Goal: Task Accomplishment & Management: Use online tool/utility

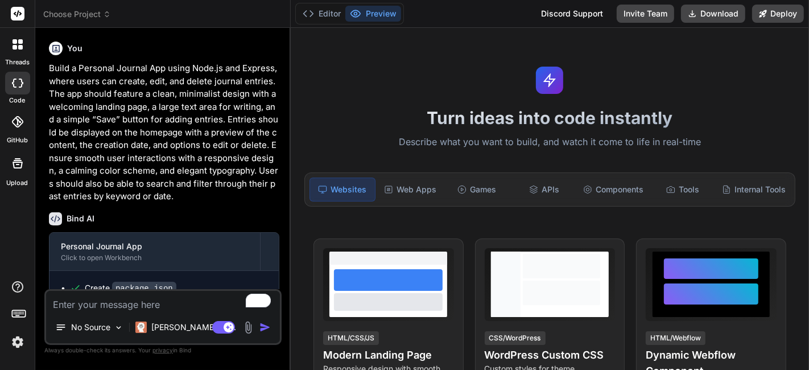
type textarea "x"
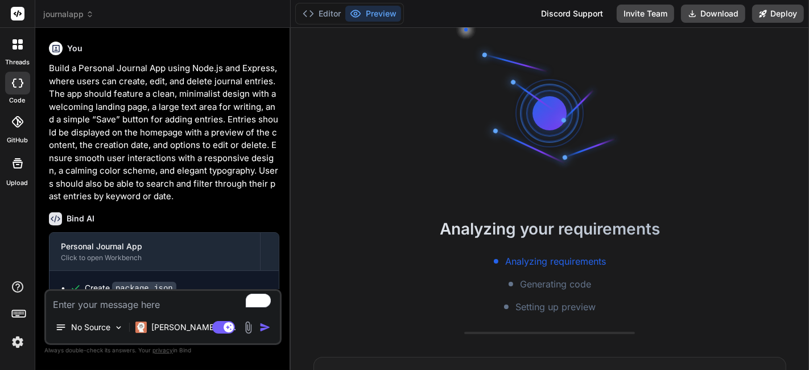
scroll to position [32, 0]
click at [80, 17] on span "journalapp" at bounding box center [68, 14] width 51 height 11
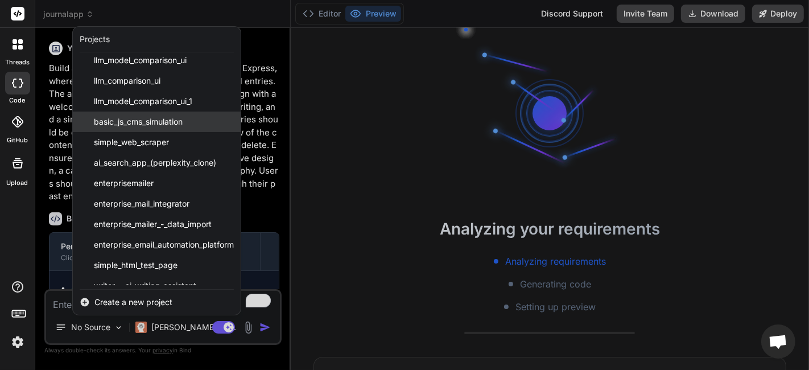
scroll to position [316, 0]
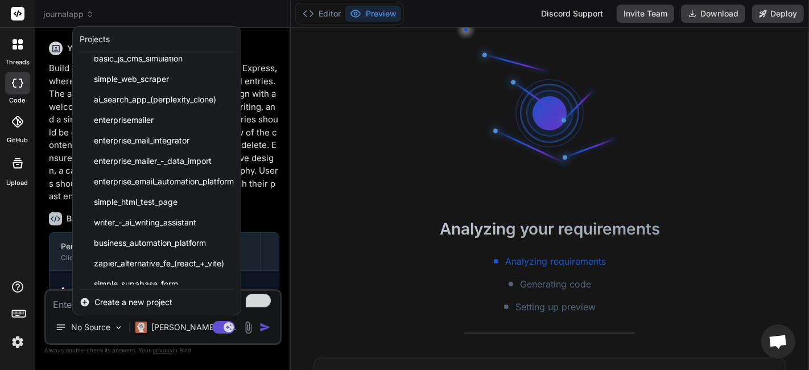
click at [108, 301] on span "Create a new project" at bounding box center [133, 301] width 78 height 11
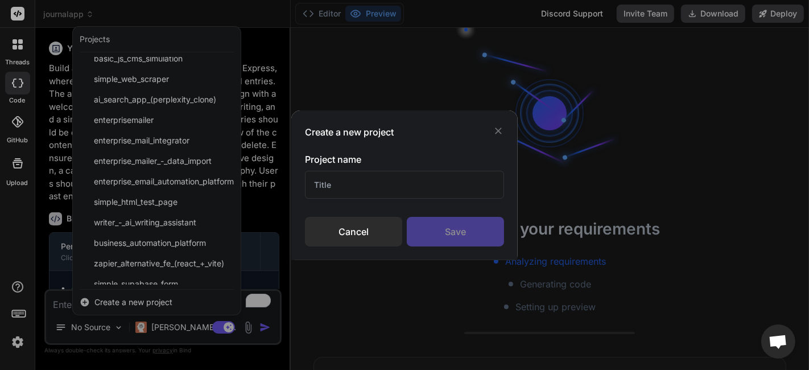
click at [356, 188] on input "text" at bounding box center [404, 185] width 199 height 28
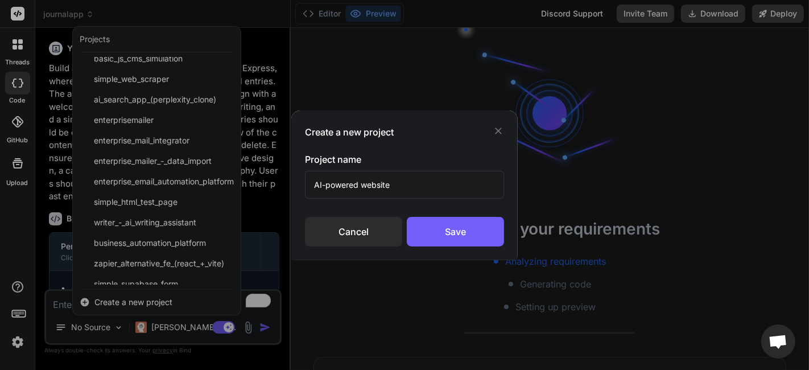
type input "AI-powered website"
click at [450, 245] on div "Save" at bounding box center [455, 232] width 97 height 30
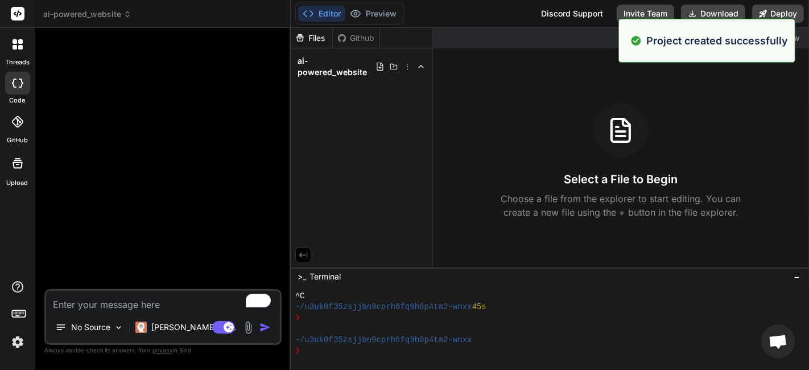
scroll to position [119, 0]
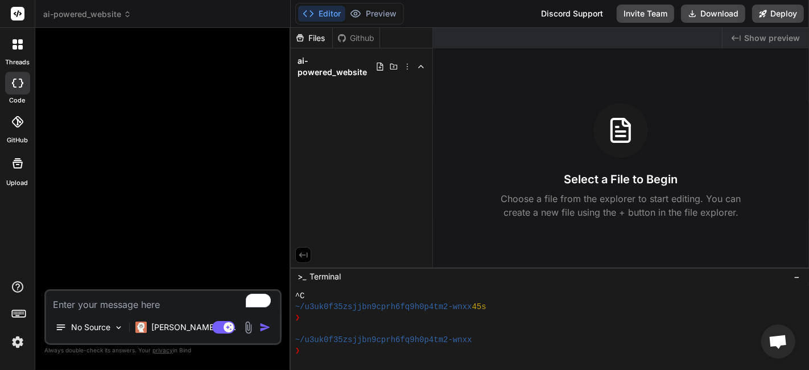
drag, startPoint x: 296, startPoint y: 177, endPoint x: 318, endPoint y: 197, distance: 29.8
click at [318, 197] on div "Files Github ai-powered_website" at bounding box center [362, 147] width 142 height 239
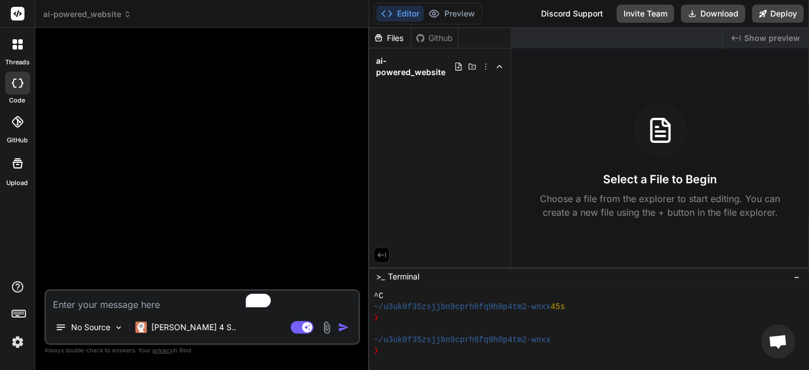
drag, startPoint x: 290, startPoint y: 187, endPoint x: 349, endPoint y: 212, distance: 64.2
click at [349, 212] on div "Bind AI Web Search Created with Pixso. Code Generator No Source [PERSON_NAME] 4…" at bounding box center [202, 199] width 334 height 342
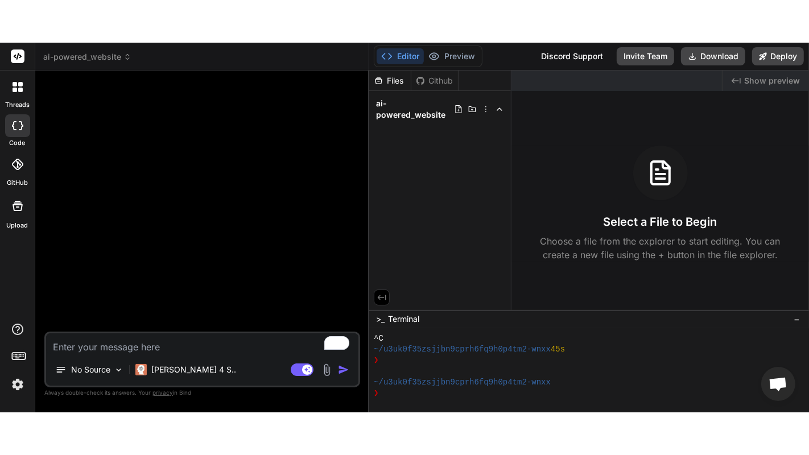
scroll to position [0, 0]
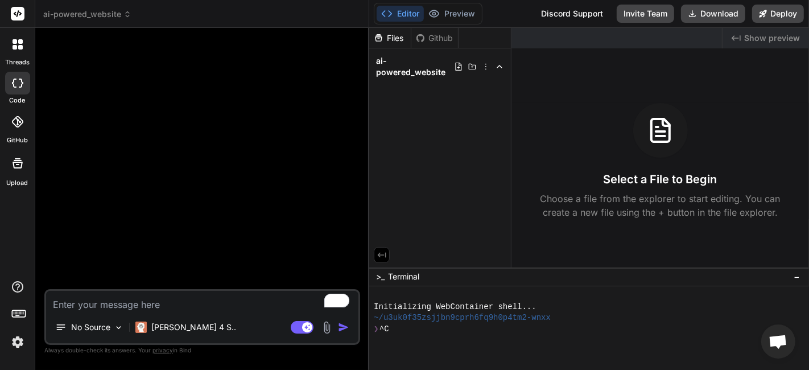
type textarea "x"
click at [178, 302] on textarea "To enrich screen reader interactions, please activate Accessibility in Grammarl…" at bounding box center [202, 301] width 312 height 20
click at [174, 305] on textarea "To enrich screen reader interactions, please activate Accessibility in Grammarl…" at bounding box center [202, 301] width 312 height 20
click at [131, 308] on textarea "To enrich screen reader interactions, please activate Accessibility in Grammarl…" at bounding box center [202, 301] width 312 height 20
paste textarea "Create a beautiful, user-friendly online store for my arts and crafts business …"
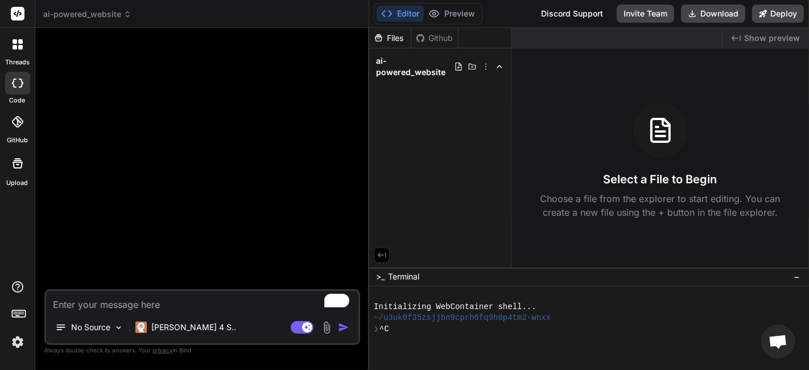
type textarea "Create a beautiful, user-friendly online store for my arts and crafts business …"
type textarea "x"
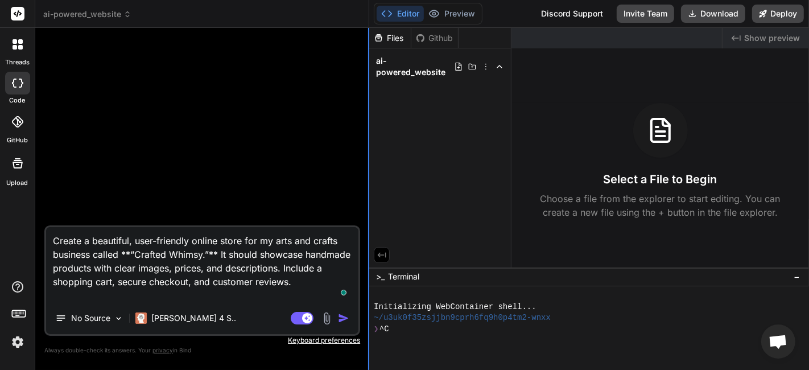
type textarea "Create a beautiful, user-friendly online store for my arts and crafts business …"
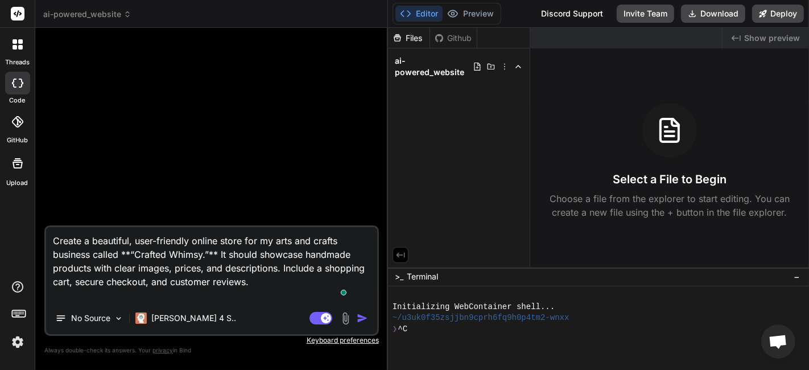
type textarea "x"
click at [370, 171] on div "Bind AI Web Search Created with Pixso. Code Generator Create a beautiful, user-…" at bounding box center [212, 199] width 354 height 342
click at [221, 259] on textarea "Create a beautiful, user-friendly online store for my arts and crafts business …" at bounding box center [212, 264] width 333 height 75
click at [218, 254] on textarea "Create a beautiful, user-friendly online store for my arts and crafts business …" at bounding box center [212, 264] width 333 height 75
type textarea "Create a beautiful, user-friendly online store for my arts and crafts business …"
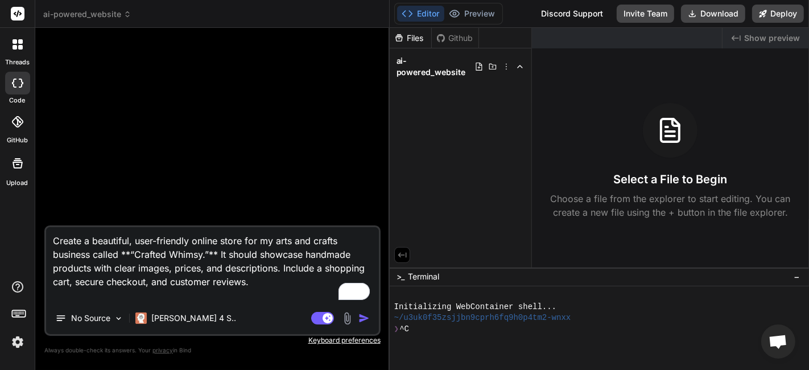
type textarea "x"
type textarea "Create a beautiful, user-friendly online store for my arts and crafts business …"
type textarea "x"
type textarea "Create a beautiful, user-friendly online store for my arts and crafts business …"
type textarea "x"
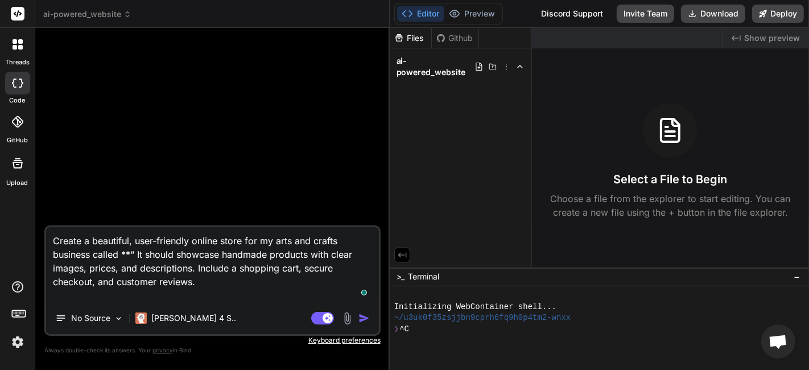
type textarea "Create a beautiful, user-friendly online store for my arts and crafts business …"
type textarea "x"
type textarea "Create a beautiful, user-friendly online store for my arts and crafts business …"
type textarea "x"
type textarea "Create a beautiful, user-friendly online store for my arts and crafts business …"
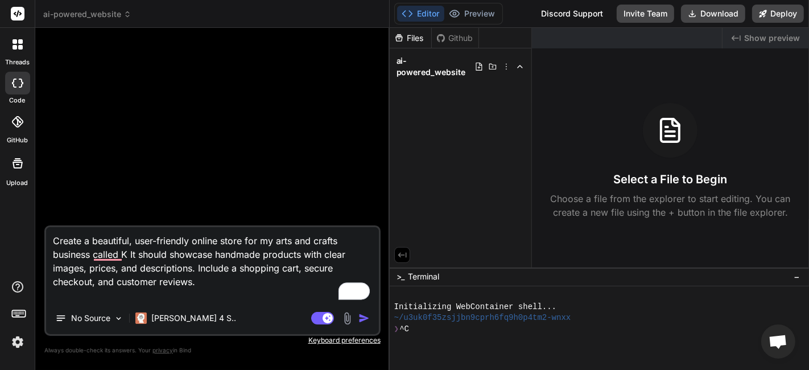
type textarea "x"
type textarea "Create a beautiful, user-friendly online store for my arts and crafts business …"
type textarea "x"
type textarea "Create a beautiful, user-friendly online store for my arts and crafts business …"
type textarea "x"
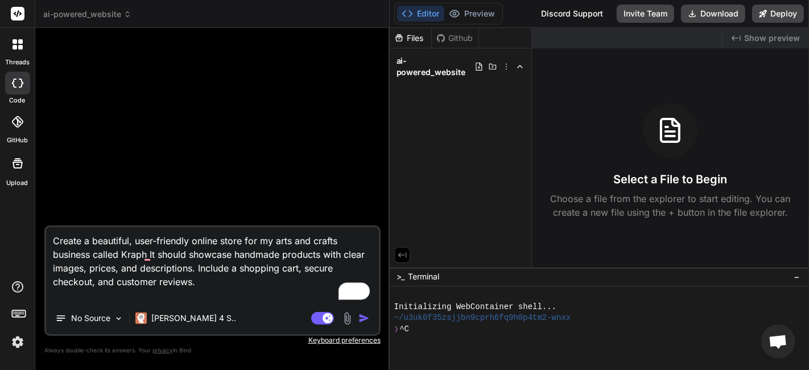
type textarea "Create a beautiful, user-friendly online store for my arts and crafts business …"
type textarea "x"
type textarea "Create a beautiful, user-friendly online store for my arts and crafts business …"
type textarea "x"
type textarea "Create a beautiful, user-friendly online store for my arts and crafts business …"
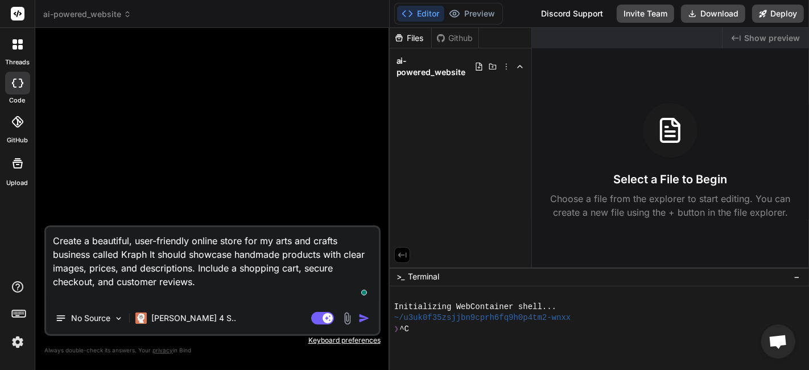
type textarea "x"
type textarea "Create a beautiful, user-friendly online store for my arts and crafts business …"
type textarea "x"
type textarea "Create a beautiful, user-friendly online store for my arts and crafts business …"
type textarea "x"
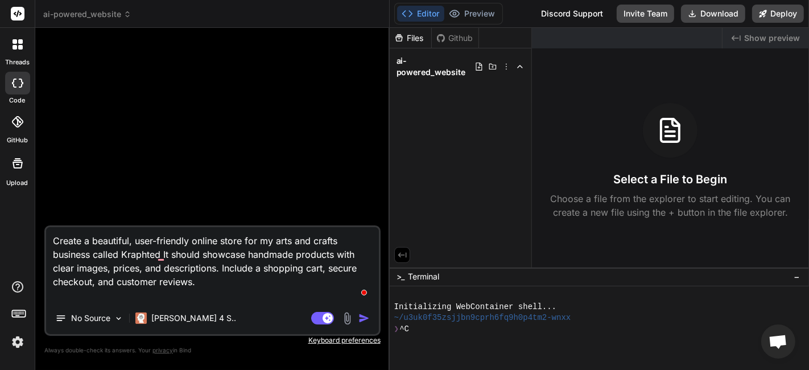
type textarea "Create a beautiful, user-friendly online store for my arts and crafts business …"
type textarea "x"
click at [91, 287] on textarea "Create a beautiful, user-friendly online store for my arts and crafts business …" at bounding box center [212, 264] width 333 height 75
type textarea "Create a beautiful, user-friendly online store for my arts and crafts business …"
type textarea "x"
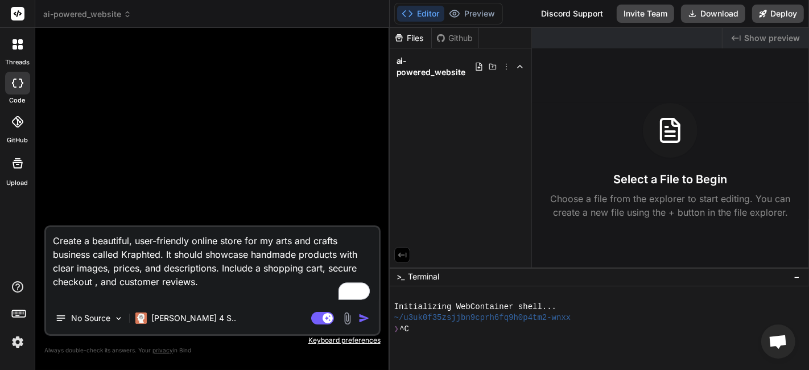
type textarea "Create a beautiful, user-friendly online store for my arts and crafts business …"
type textarea "x"
type textarea "Create a beautiful, user-friendly online store for my arts and crafts business …"
type textarea "x"
type textarea "Create a beautiful, user-friendly online store for my arts and crafts business …"
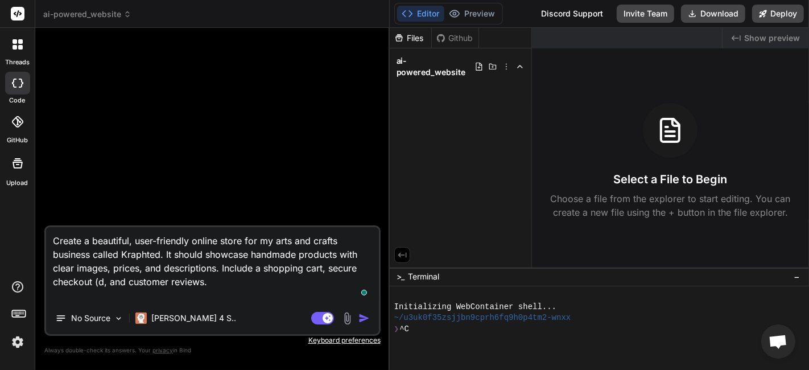
type textarea "x"
type textarea "Create a beautiful, user-friendly online store for my arts and crafts business …"
type textarea "x"
type textarea "Create a beautiful, user-friendly online store for my arts and crafts business …"
type textarea "x"
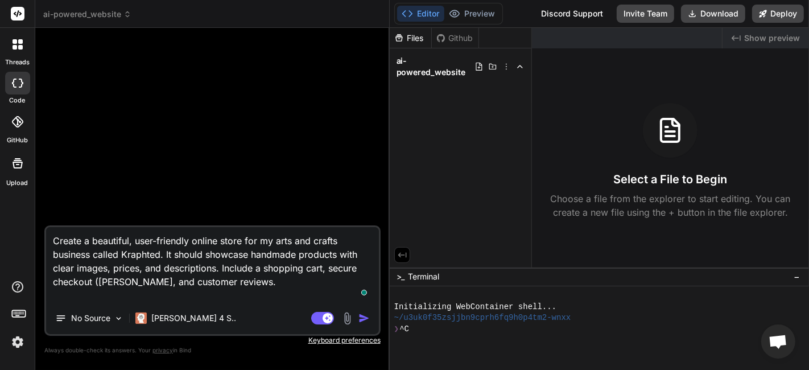
type textarea "Create a beautiful, user-friendly online store for my arts and crafts business …"
type textarea "x"
type textarea "Create a beautiful, user-friendly online store for my arts and crafts business …"
type textarea "x"
type textarea "Create a beautiful, user-friendly online store for my arts and crafts business …"
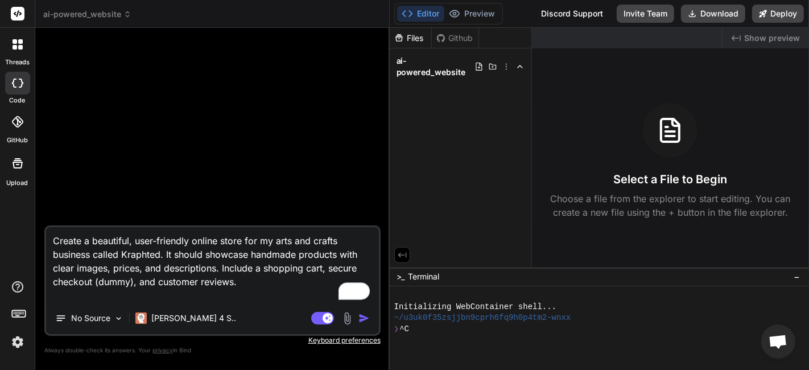
type textarea "x"
type textarea "Create a beautiful, user-friendly online store for my arts and crafts business …"
type textarea "x"
type textarea "Create a beautiful, user-friendly online store for my arts and crafts business …"
type textarea "x"
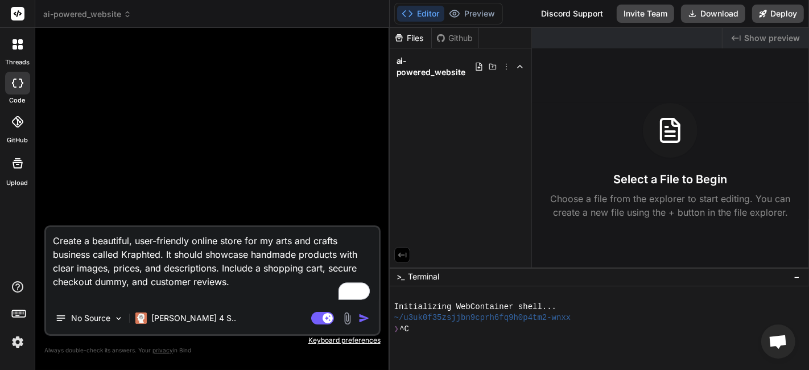
type textarea "Create a beautiful, user-friendly online store for my arts and crafts business …"
type textarea "x"
type textarea "Create a beautiful, user-friendly online store for my arts and crafts business …"
type textarea "x"
type textarea "Create a beautiful, user-friendly online store for my arts and crafts business …"
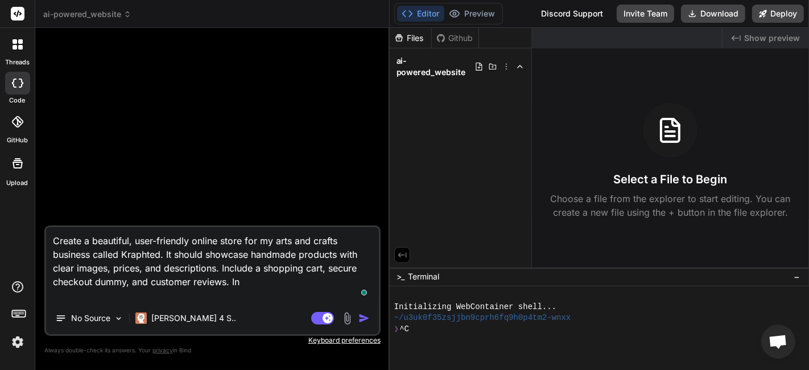
type textarea "x"
type textarea "Create a beautiful, user-friendly online store for my arts and crafts business …"
type textarea "x"
type textarea "Create a beautiful, user-friendly online store for my arts and crafts business …"
type textarea "x"
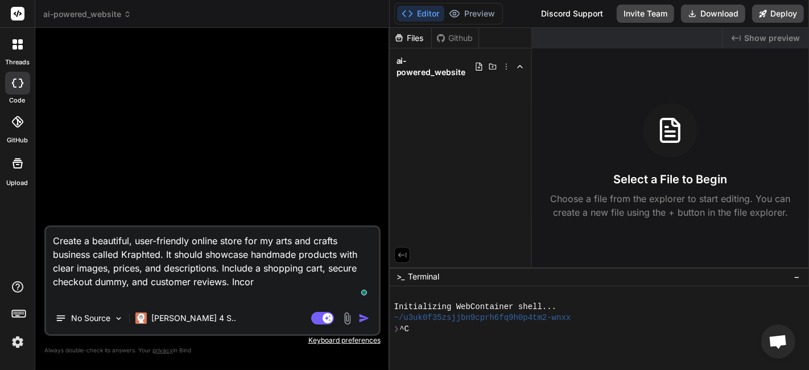
type textarea "Create a beautiful, user-friendly online store for my arts and crafts business …"
type textarea "x"
type textarea "Create a beautiful, user-friendly online store for my arts and crafts business …"
type textarea "x"
type textarea "Create a beautiful, user-friendly online store for my arts and crafts business …"
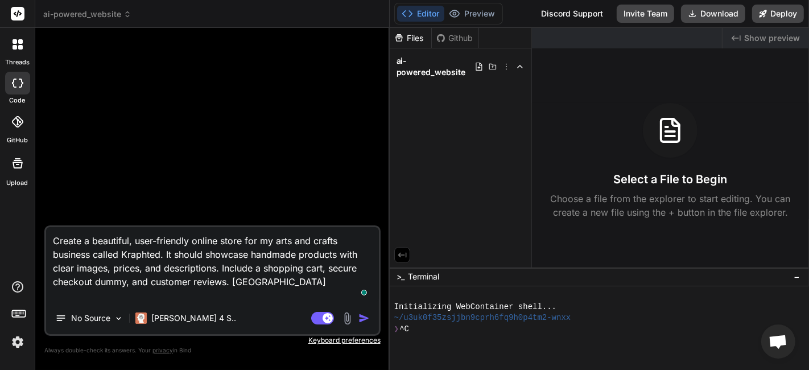
type textarea "x"
type textarea "Create a beautiful, user-friendly online store for my arts and crafts business …"
type textarea "x"
type textarea "Create a beautiful, user-friendly online store for my arts and crafts business …"
type textarea "x"
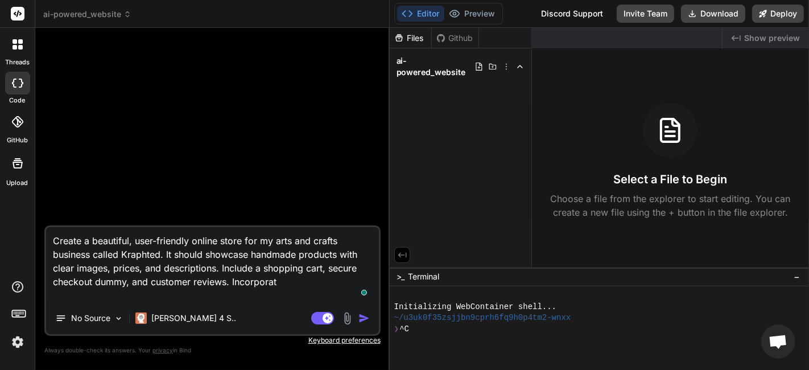
type textarea "Create a beautiful, user-friendly online store for my arts and crafts business …"
type textarea "x"
type textarea "Create a beautiful, user-friendly online store for my arts and crafts business …"
type textarea "x"
type textarea "Create a beautiful, user-friendly online store for my arts and crafts business …"
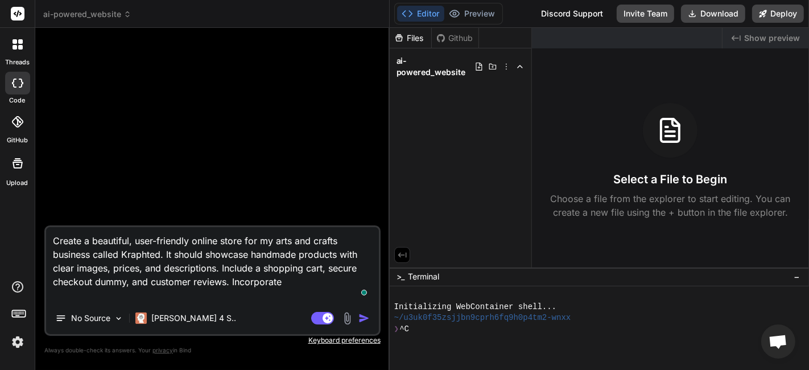
type textarea "x"
type textarea "Create a beautiful, user-friendly online store for my arts and crafts business …"
type textarea "x"
type textarea "Create a beautiful, user-friendly online store for my arts and crafts business …"
type textarea "x"
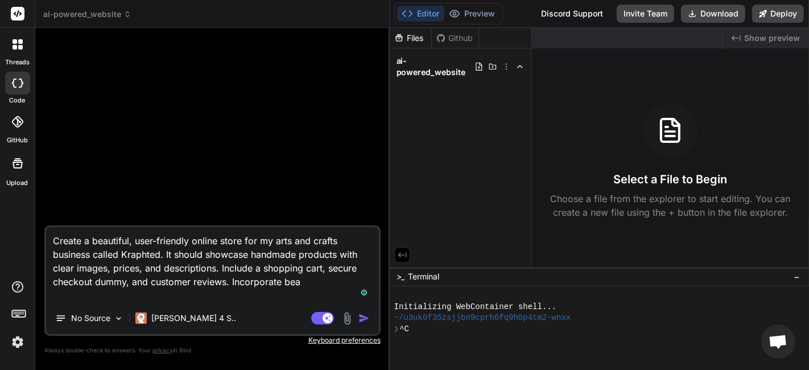
type textarea "Create a beautiful, user-friendly online store for my arts and crafts business …"
type textarea "x"
type textarea "Create a beautiful, user-friendly online store for my arts and crafts business …"
type textarea "x"
type textarea "Create a beautiful, user-friendly online store for my arts and crafts business …"
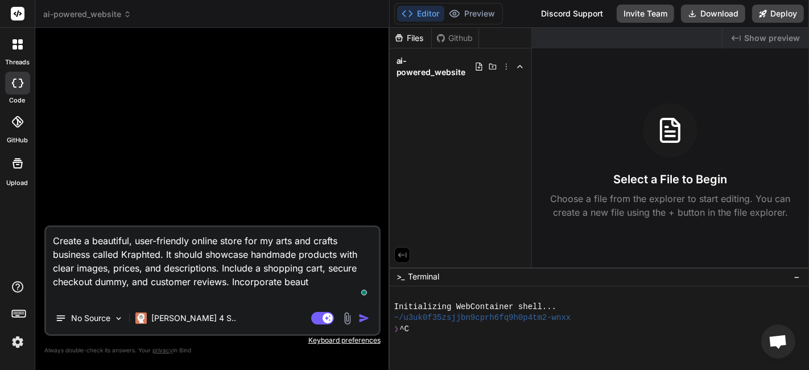
type textarea "x"
type textarea "Create a beautiful, user-friendly online store for my arts and crafts business …"
type textarea "x"
type textarea "Create a beautiful, user-friendly online store for my arts and crafts business …"
type textarea "x"
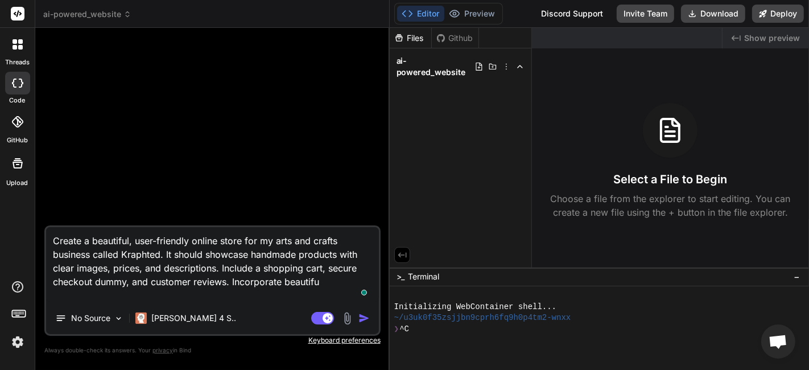
type textarea "Create a beautiful, user-friendly online store for my arts and crafts business …"
type textarea "x"
type textarea "Create a beautiful, user-friendly online store for my arts and crafts business …"
type textarea "x"
type textarea "Create a beautiful, user-friendly online store for my arts and crafts business …"
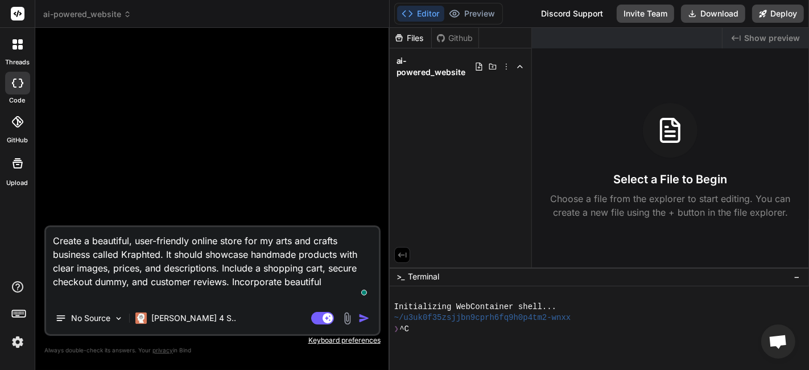
type textarea "x"
type textarea "Create a beautiful, user-friendly online store for my arts and crafts business …"
type textarea "x"
type textarea "Create a beautiful, user-friendly online store for my arts and crafts business …"
type textarea "x"
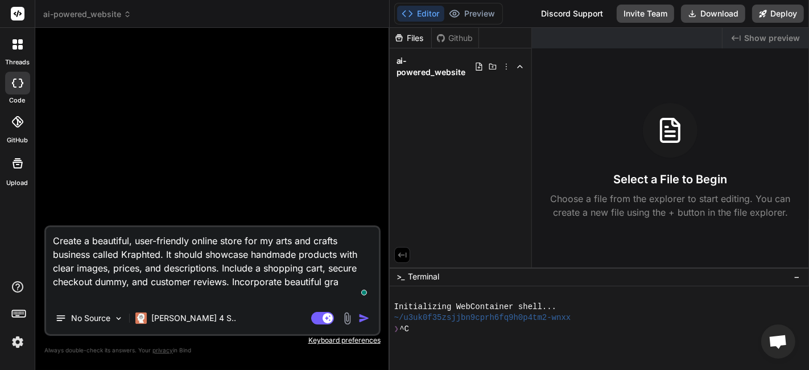
type textarea "Create a beautiful, user-friendly online store for my arts and crafts business …"
type textarea "x"
type textarea "Create a beautiful, user-friendly online store for my arts and crafts business …"
type textarea "x"
type textarea "Create a beautiful, user-friendly online store for my arts and crafts business …"
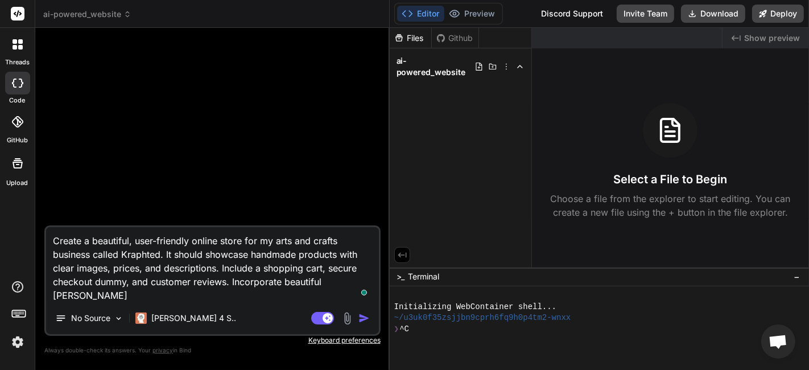
type textarea "x"
type textarea "Create a beautiful, user-friendly online store for my arts and crafts business …"
type textarea "x"
type textarea "Create a beautiful, user-friendly online store for my arts and crafts business …"
type textarea "x"
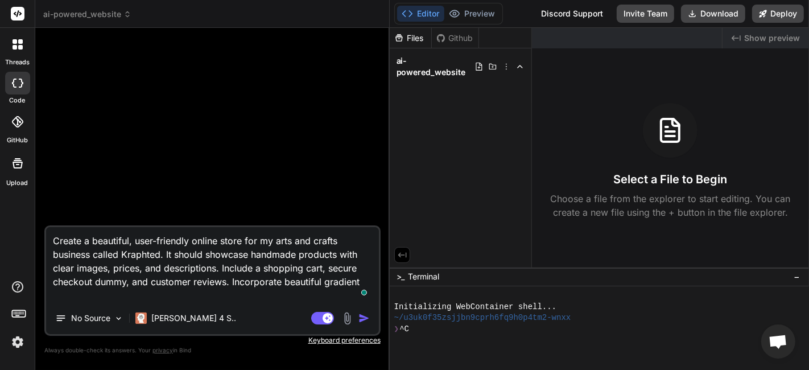
type textarea "Create a beautiful, user-friendly online store for my arts and crafts business …"
type textarea "x"
type textarea "Create a beautiful, user-friendly online store for my arts and crafts business …"
type textarea "x"
type textarea "Create a beautiful, user-friendly online store for my arts and crafts business …"
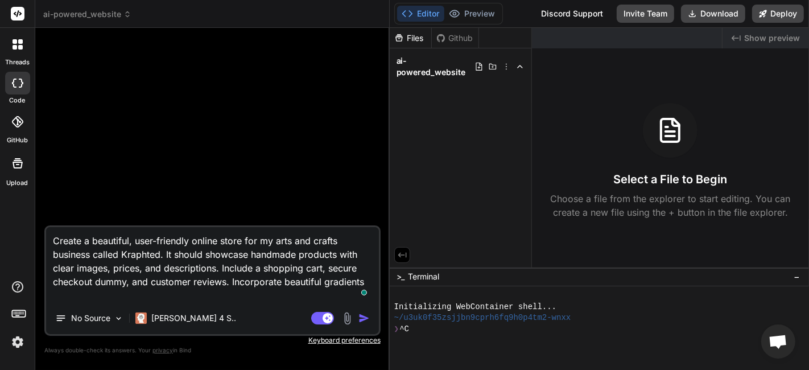
type textarea "x"
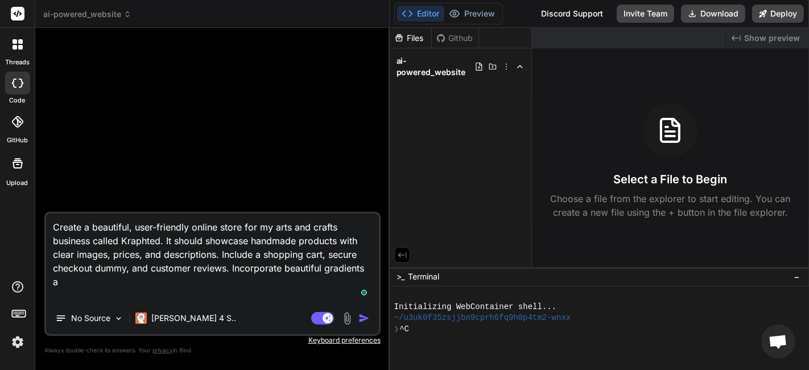
type textarea "Create a beautiful, user-friendly online store for my arts and crafts business …"
type textarea "x"
type textarea "Create a beautiful, user-friendly online store for my arts and crafts business …"
type textarea "x"
type textarea "Create a beautiful, user-friendly online store for my arts and crafts business …"
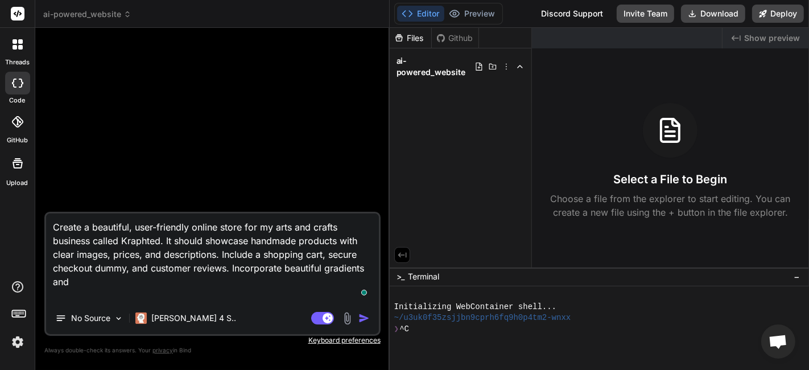
type textarea "x"
type textarea "Create a beautiful, user-friendly online store for my arts and crafts business …"
type textarea "x"
type textarea "Create a beautiful, user-friendly online store for my arts and crafts business …"
type textarea "x"
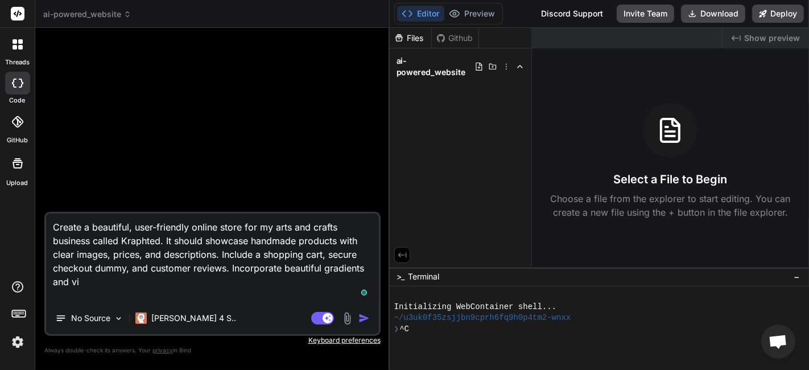
type textarea "Create a beautiful, user-friendly online store for my arts and crafts business …"
type textarea "x"
type textarea "Create a beautiful, user-friendly online store for my arts and crafts business …"
type textarea "x"
type textarea "Create a beautiful, user-friendly online store for my arts and crafts business …"
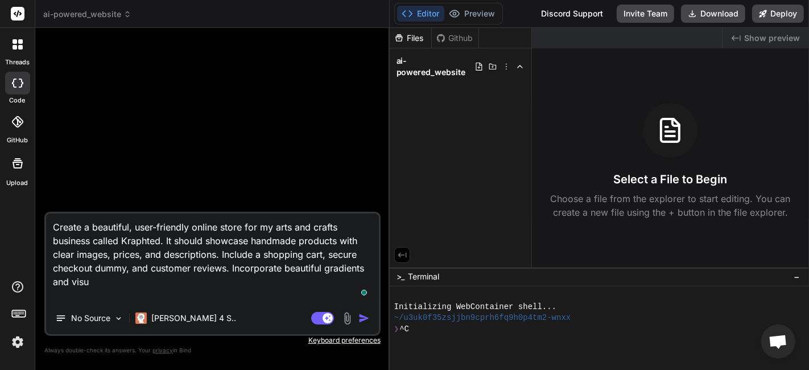
type textarea "x"
type textarea "Create a beautiful, user-friendly online store for my arts and crafts business …"
type textarea "x"
type textarea "Create a beautiful, user-friendly online store for my arts and crafts business …"
type textarea "x"
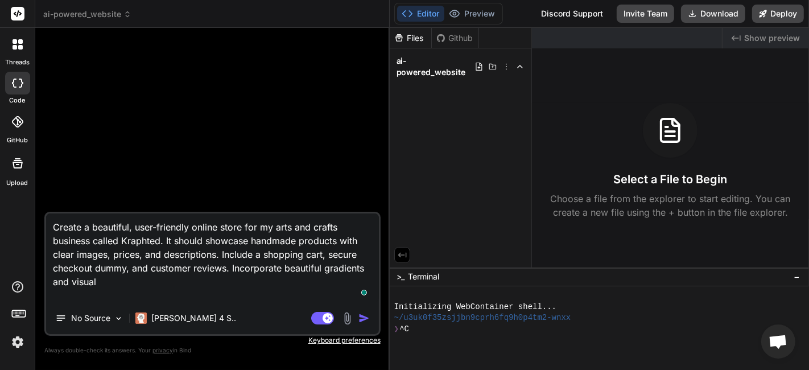
type textarea "Create a beautiful, user-friendly online store for my arts and crafts business …"
type textarea "x"
type textarea "Create a beautiful, user-friendly online store for my arts and crafts business …"
type textarea "x"
type textarea "Create a beautiful, user-friendly online store for my arts and crafts business …"
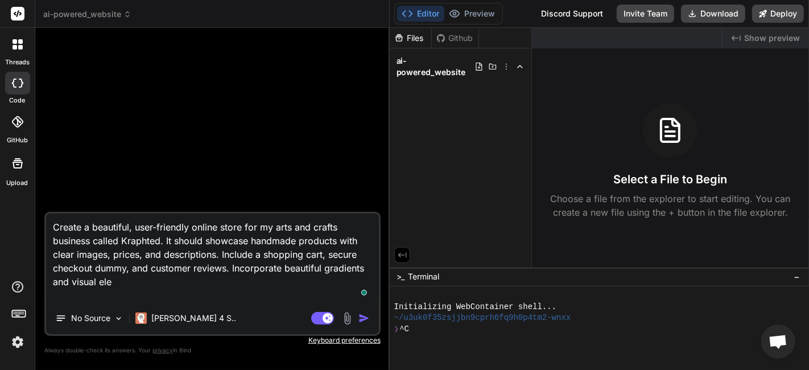
type textarea "x"
type textarea "Create a beautiful, user-friendly online store for my arts and crafts business …"
type textarea "x"
type textarea "Create a beautiful, user-friendly online store for my arts and crafts business …"
type textarea "x"
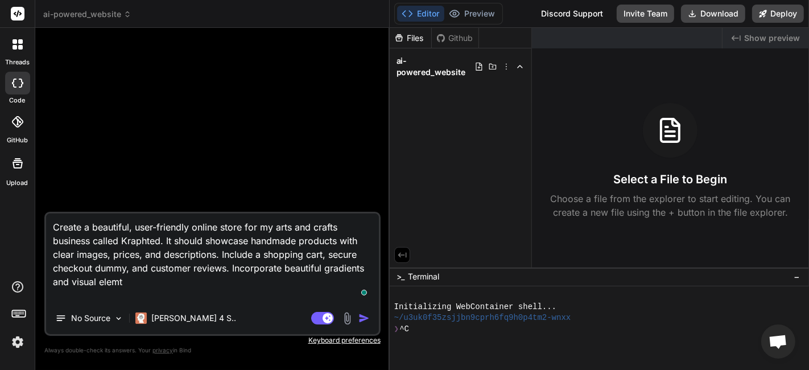
type textarea "Create a beautiful, user-friendly online store for my arts and crafts business …"
type textarea "x"
type textarea "Create a beautiful, user-friendly online store for my arts and crafts business …"
type textarea "x"
type textarea "Create a beautiful, user-friendly online store for my arts and crafts business …"
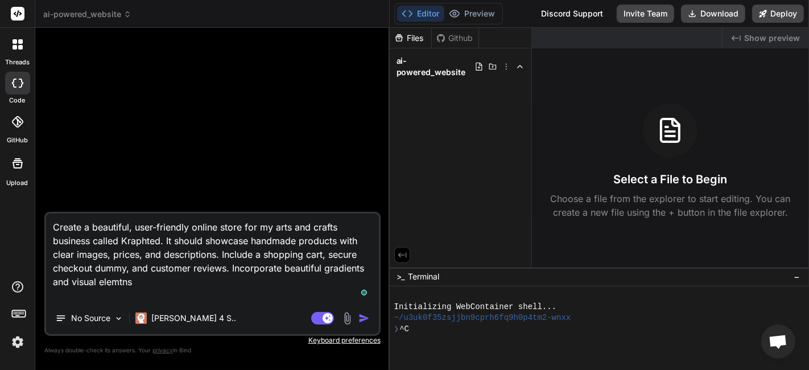
type textarea "x"
type textarea "Create a beautiful, user-friendly online store for my arts and crafts business …"
type textarea "x"
type textarea "Create a beautiful, user-friendly online store for my arts and crafts business …"
type textarea "x"
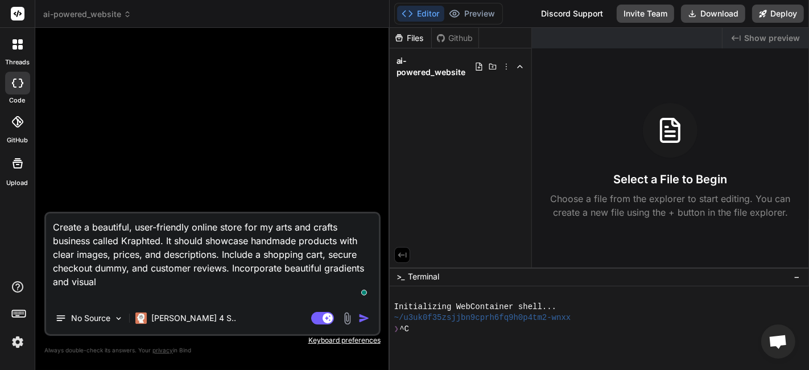
type textarea "Create a beautiful, user-friendly online store for my arts and crafts business …"
type textarea "x"
type textarea "Create a beautiful, user-friendly online store for my arts and crafts business …"
type textarea "x"
type textarea "Create a beautiful, user-friendly online store for my arts and crafts business …"
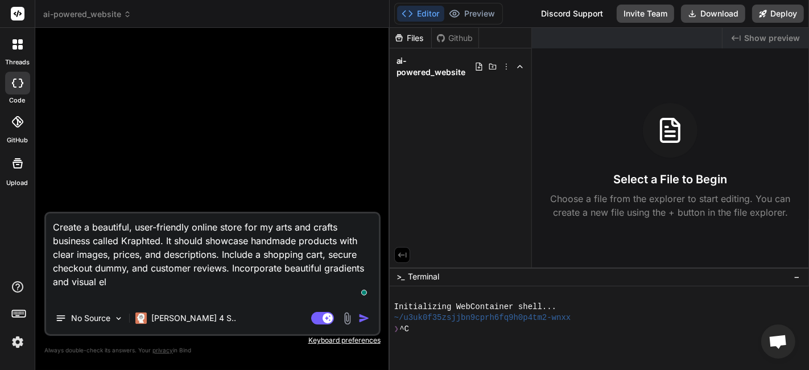
type textarea "x"
type textarea "Create a beautiful, user-friendly online store for my arts and crafts business …"
type textarea "x"
type textarea "Create a beautiful, user-friendly online store for my arts and crafts business …"
type textarea "x"
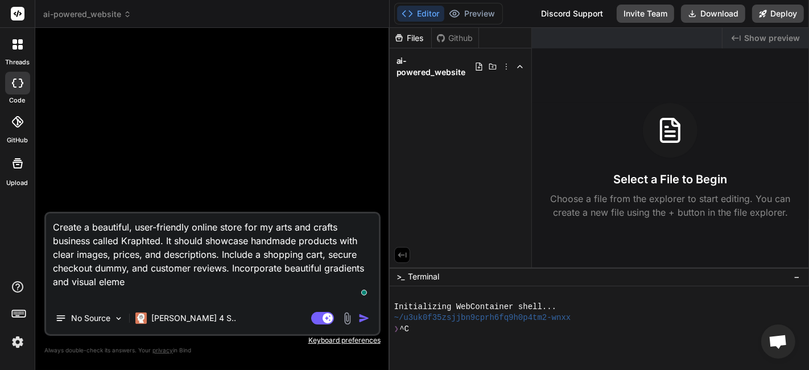
type textarea "Create a beautiful, user-friendly online store for my arts and crafts business …"
type textarea "x"
type textarea "Create a beautiful, user-friendly online store for my arts and crafts business …"
type textarea "x"
type textarea "Create a beautiful, user-friendly online store for my arts and crafts business …"
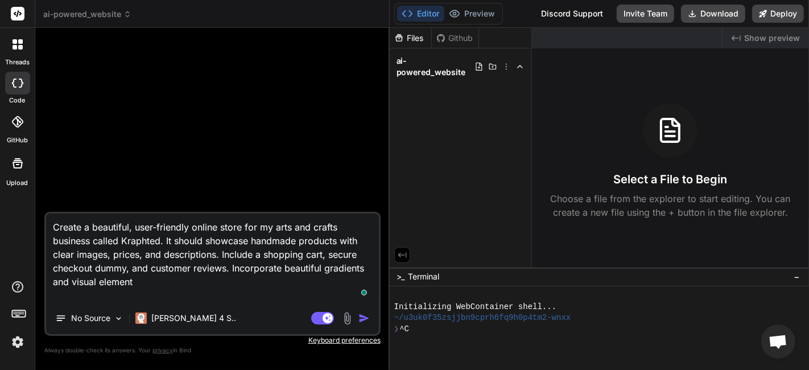
type textarea "x"
type textarea "Create a beautiful, user-friendly online store for my arts and crafts business …"
type textarea "x"
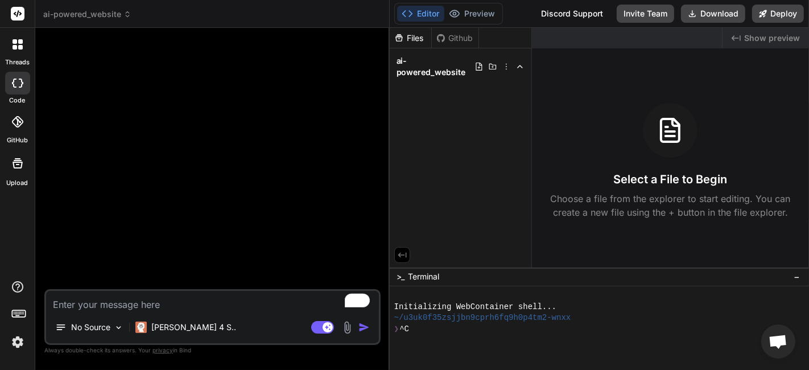
click at [164, 186] on div at bounding box center [214, 163] width 334 height 252
click at [325, 139] on div at bounding box center [214, 163] width 334 height 252
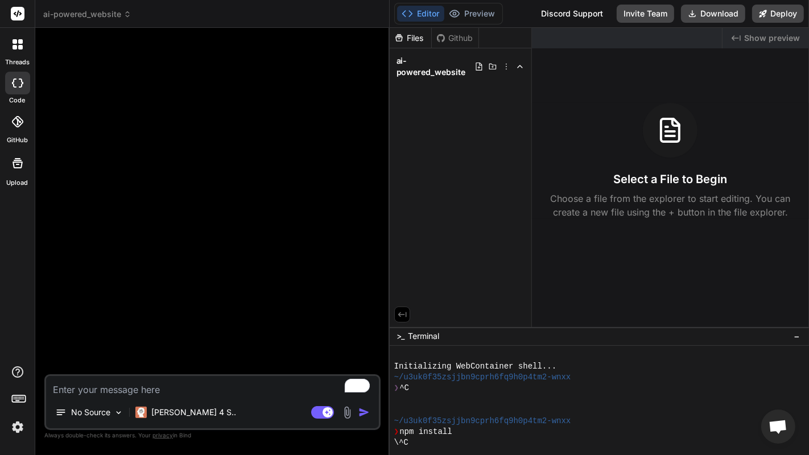
click at [325, 193] on div at bounding box center [214, 205] width 334 height 337
click at [100, 369] on p "No Source" at bounding box center [90, 412] width 39 height 11
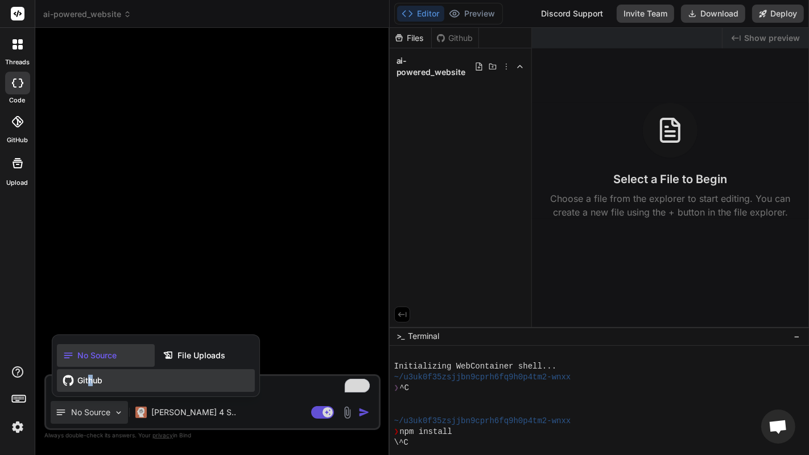
click at [90, 369] on div "Github" at bounding box center [156, 380] width 198 height 23
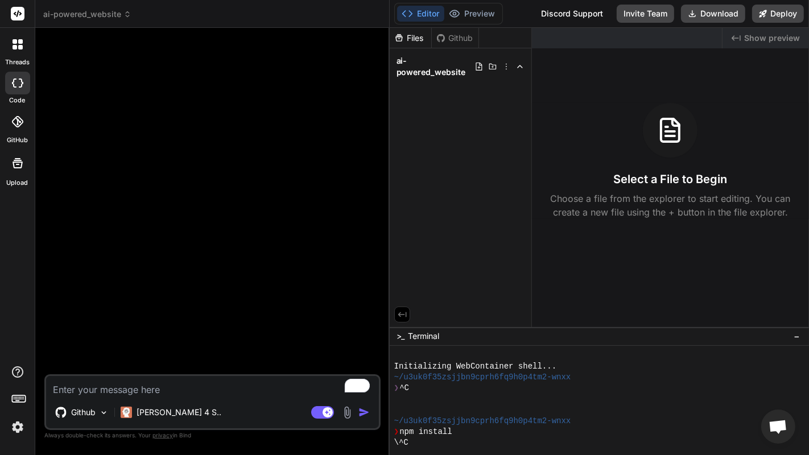
click at [25, 130] on div at bounding box center [17, 121] width 25 height 25
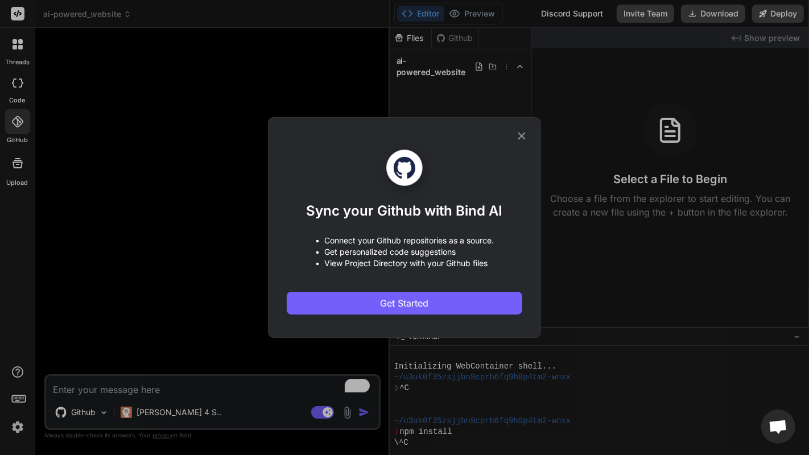
click at [172, 126] on div "Sync your Github with Bind AI • Connect your Github repositories as a source. •…" at bounding box center [404, 227] width 809 height 455
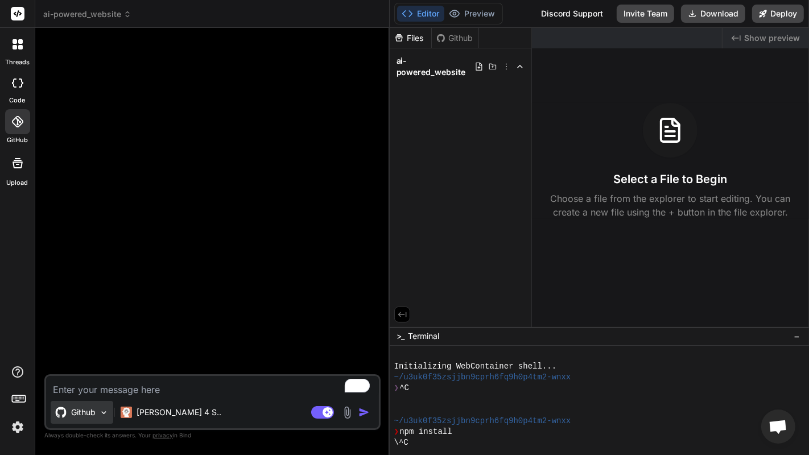
click at [107, 369] on div "Github" at bounding box center [82, 412] width 63 height 23
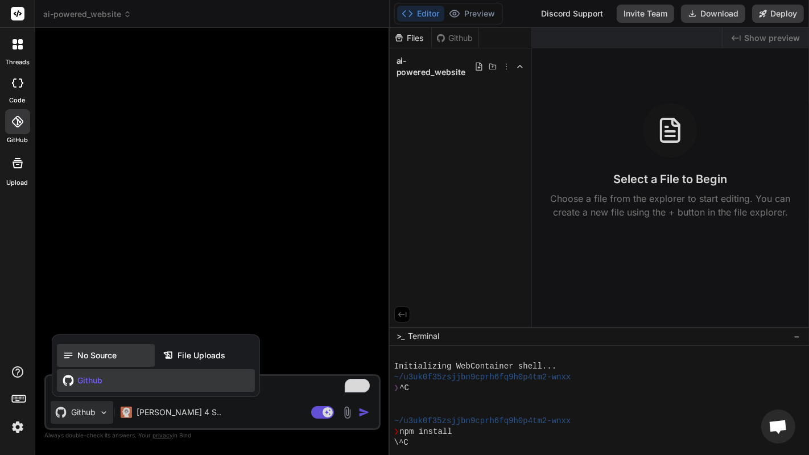
click at [100, 360] on span "No Source" at bounding box center [96, 355] width 39 height 11
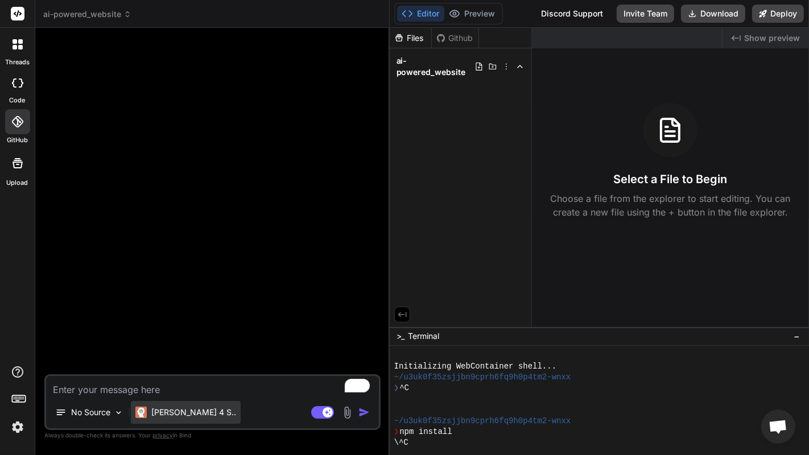
click at [192, 369] on p "[PERSON_NAME] 4 S.." at bounding box center [193, 412] width 85 height 11
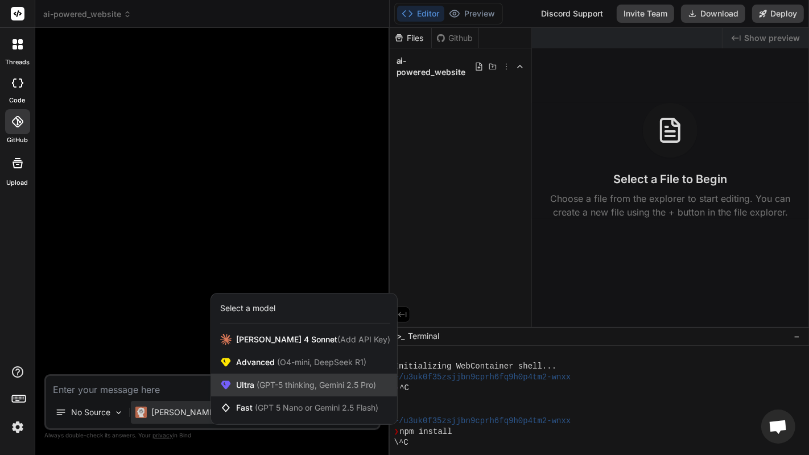
click at [265, 369] on div "Ultra (GPT-5 thinking, Gemini 2.5 Pro)" at bounding box center [304, 385] width 186 height 23
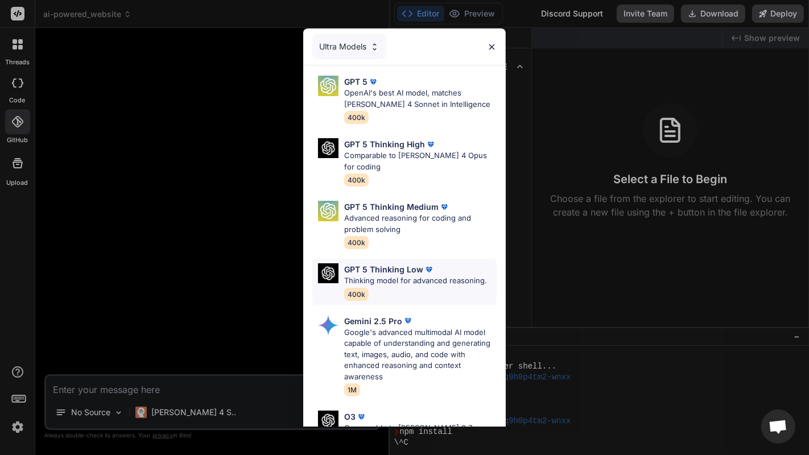
scroll to position [148, 0]
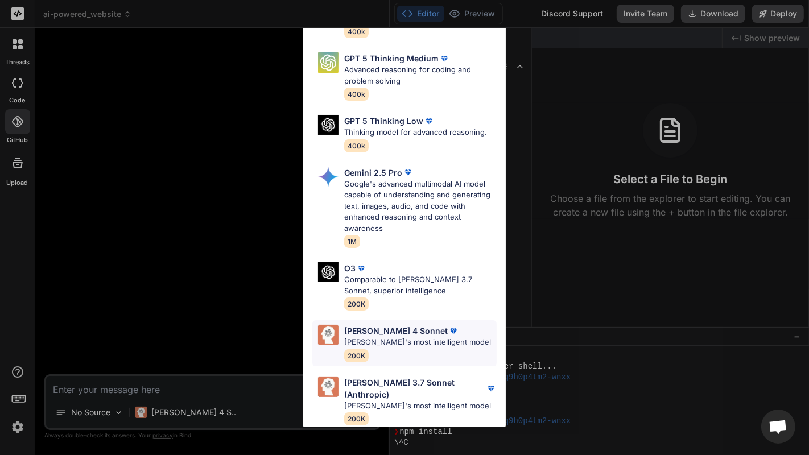
click at [392, 330] on p "[PERSON_NAME] 4 Sonnet" at bounding box center [396, 331] width 104 height 12
type textarea "x"
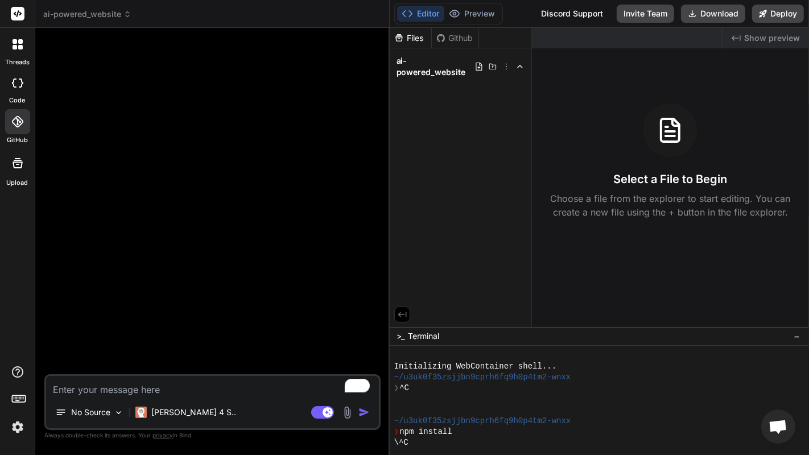
click at [181, 369] on textarea "To enrich screen reader interactions, please activate Accessibility in Grammarl…" at bounding box center [212, 386] width 333 height 20
paste textarea "Create a beautiful, user-friendly online store for my arts and crafts business …"
type textarea "Create a beautiful, user-friendly online store for my arts and crafts business …"
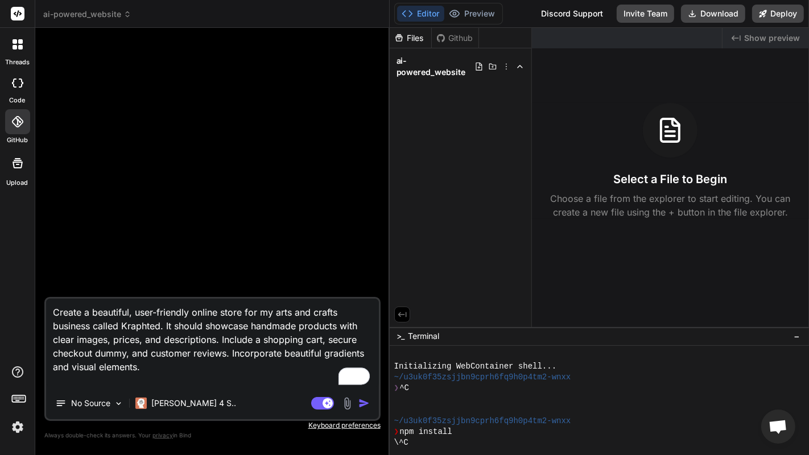
type textarea "x"
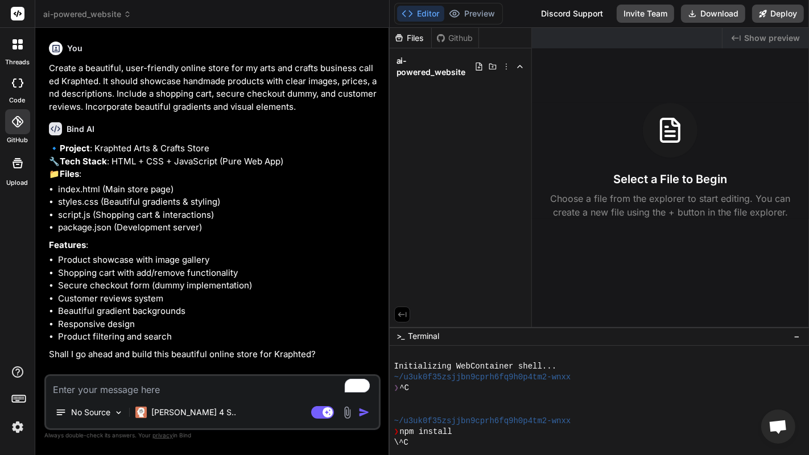
scroll to position [14, 0]
type textarea "x"
click at [183, 369] on textarea "To enrich screen reader interactions, please activate Accessibility in Grammarl…" at bounding box center [212, 386] width 333 height 20
type textarea "G"
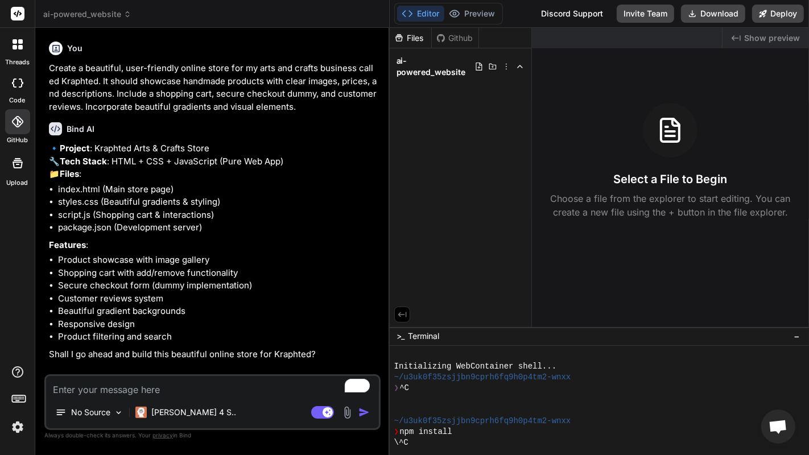
type textarea "x"
type textarea "Go"
type textarea "x"
type textarea "Go"
type textarea "x"
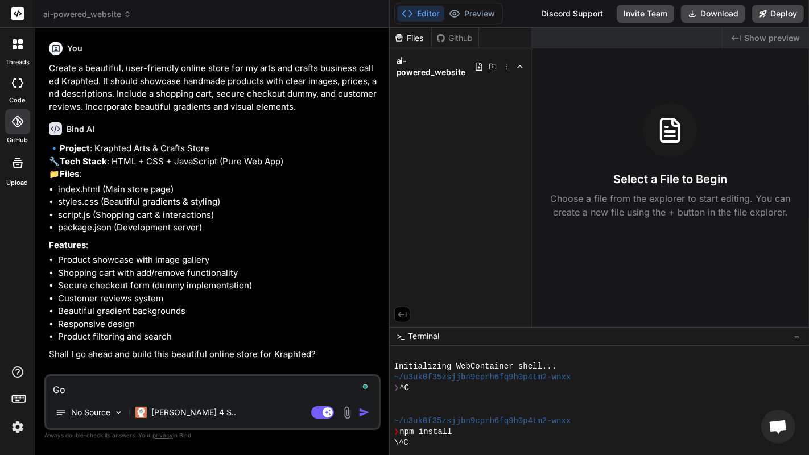
type textarea "Go e"
type textarea "x"
type textarea "Go eh"
type textarea "x"
type textarea "Go e"
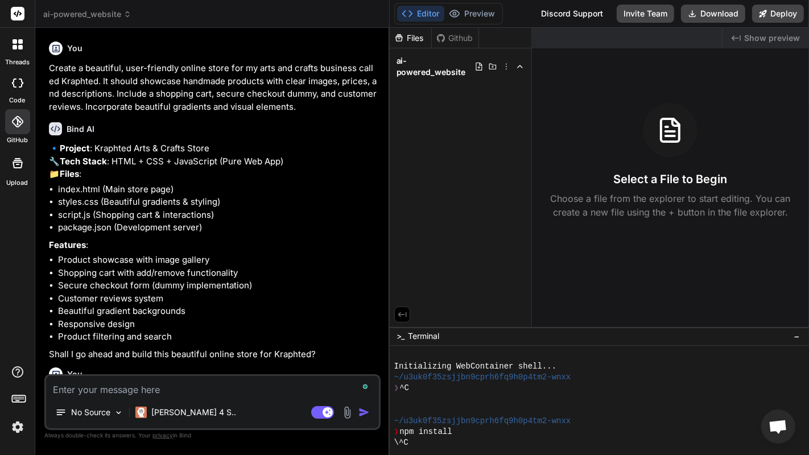
scroll to position [131, 0]
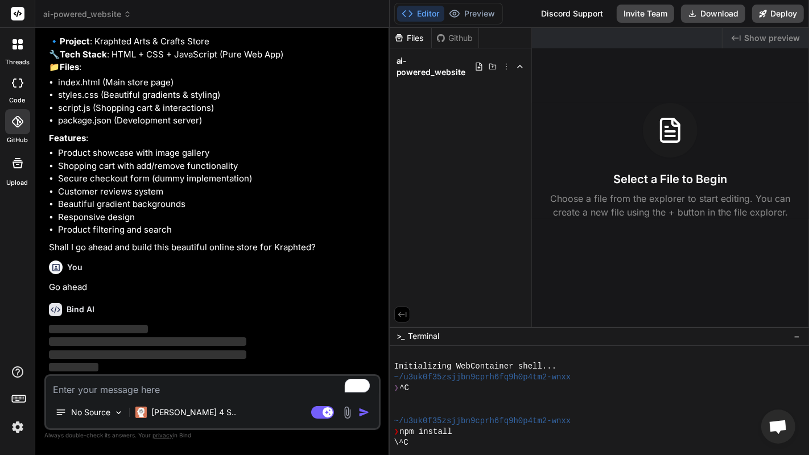
click at [213, 233] on li "Product filtering and search" at bounding box center [218, 230] width 320 height 13
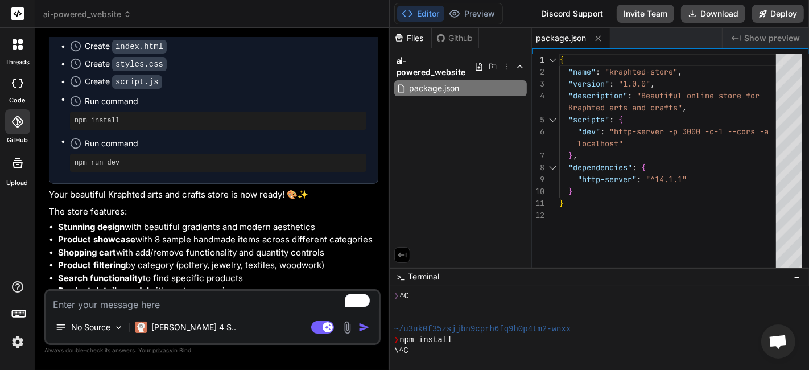
scroll to position [573, 0]
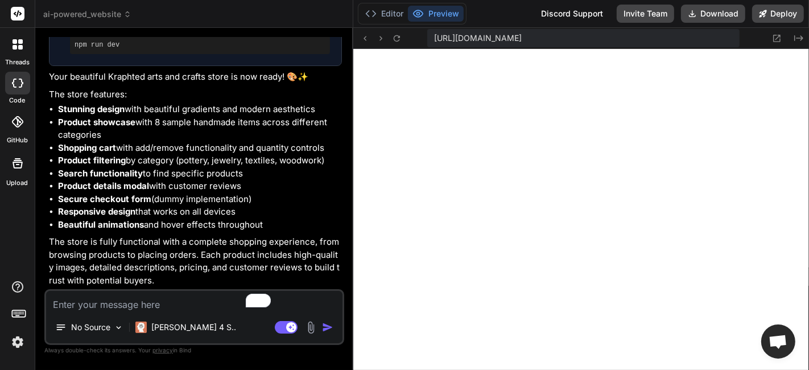
scroll to position [599, 0]
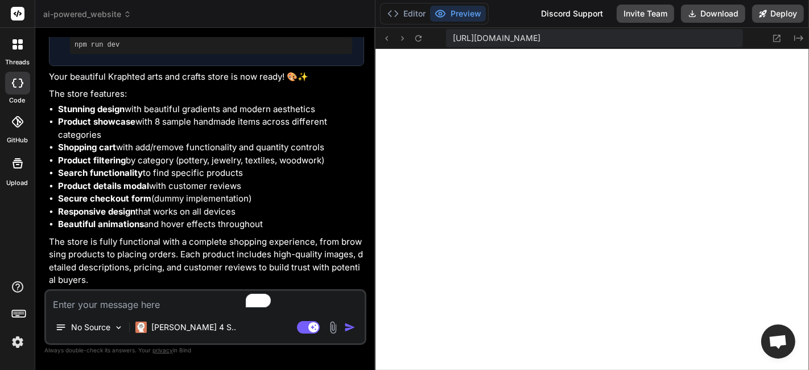
drag, startPoint x: 290, startPoint y: 180, endPoint x: 356, endPoint y: 202, distance: 69.4
click at [356, 202] on div "Bind AI Web Search Created with Pixso. Code Generator You Create a beautiful, u…" at bounding box center [205, 199] width 340 height 342
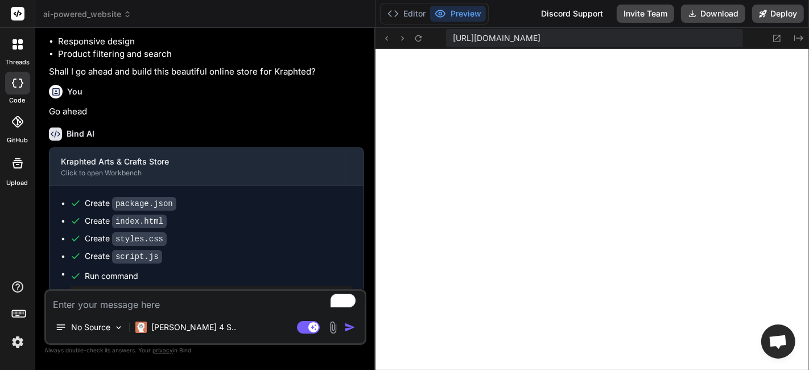
scroll to position [0, 0]
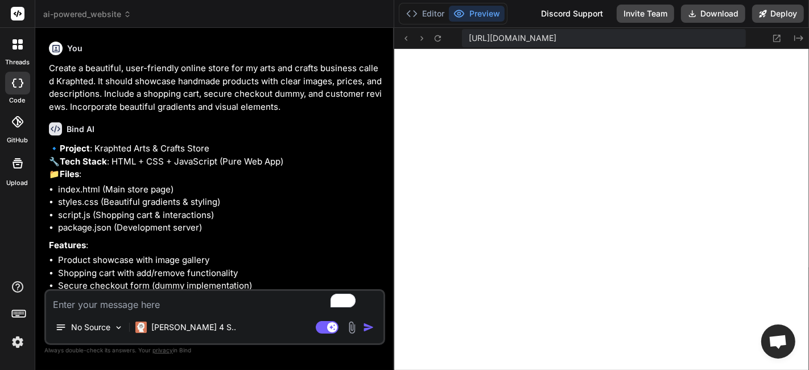
type textarea "x"
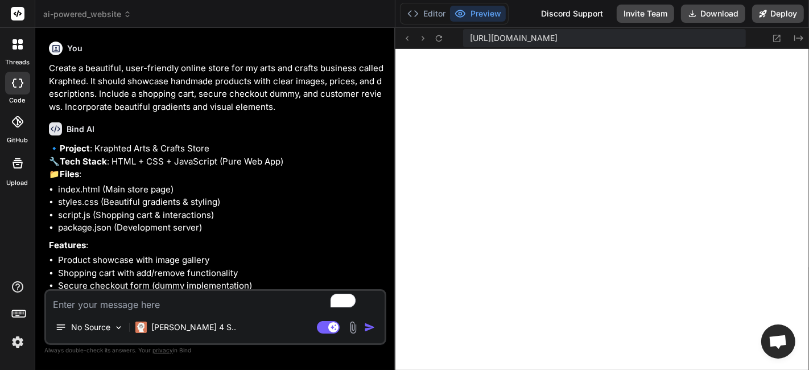
click at [377, 167] on div "Bind AI Web Search Created with Pixso. Code Generator You Create a beautiful, u…" at bounding box center [215, 199] width 360 height 342
